Goal: Navigation & Orientation: Find specific page/section

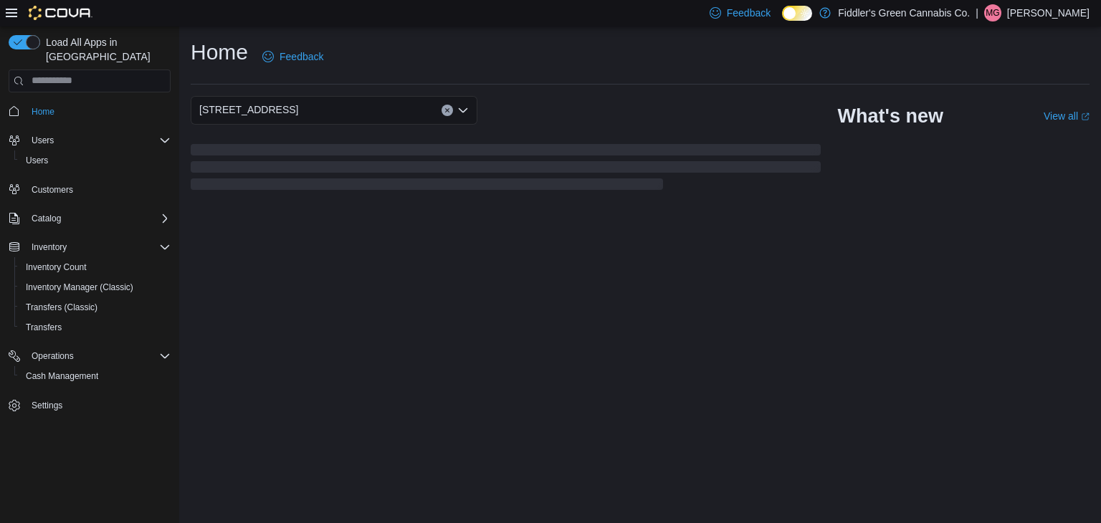
click at [547, 75] on div "Home Feedback" at bounding box center [640, 61] width 899 height 47
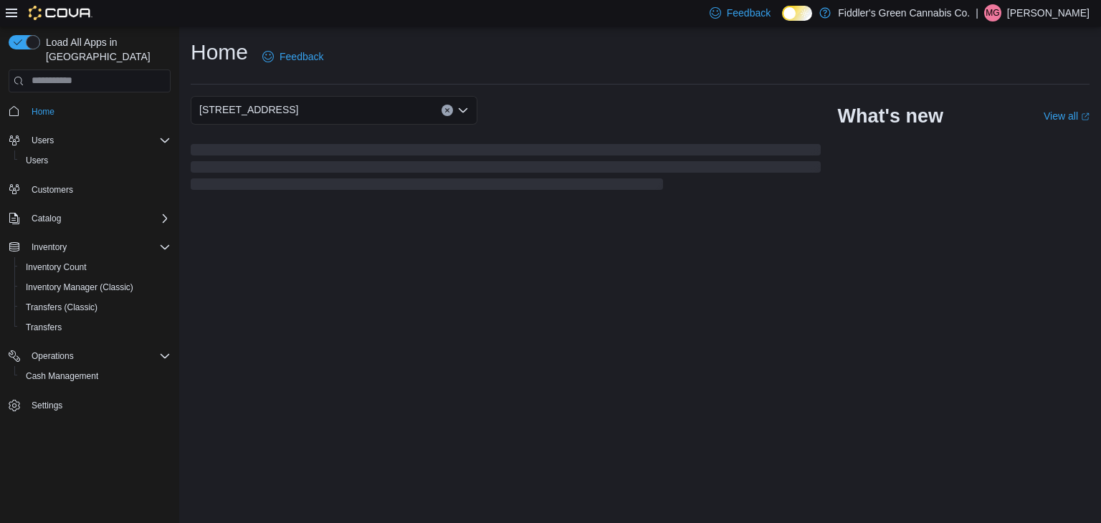
click at [547, 75] on div "Home Feedback" at bounding box center [640, 61] width 899 height 47
click at [1027, 6] on p "Mason Gagnon" at bounding box center [1048, 12] width 82 height 17
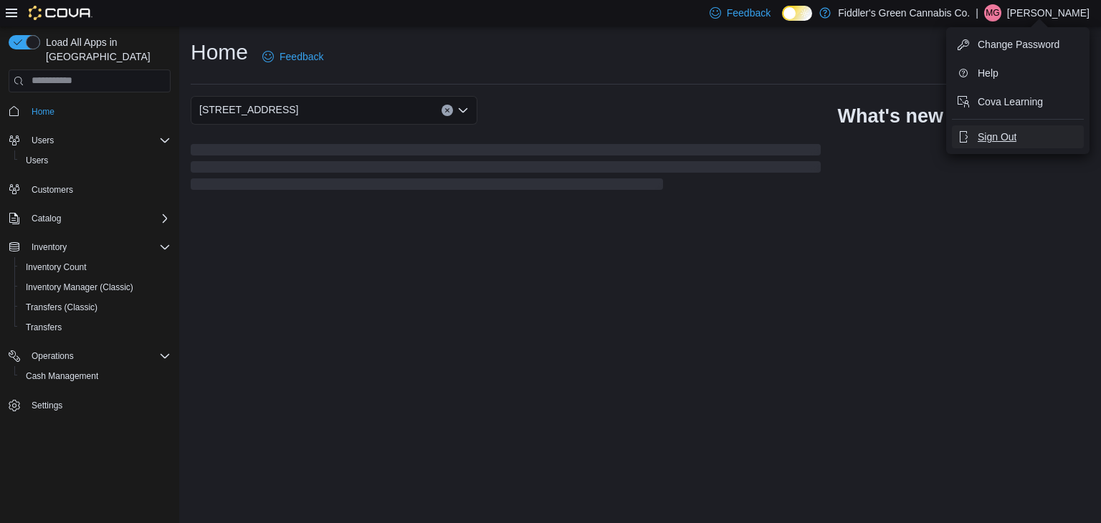
click at [988, 134] on span "Sign Out" at bounding box center [997, 137] width 39 height 14
